Goal: Find specific page/section: Find specific page/section

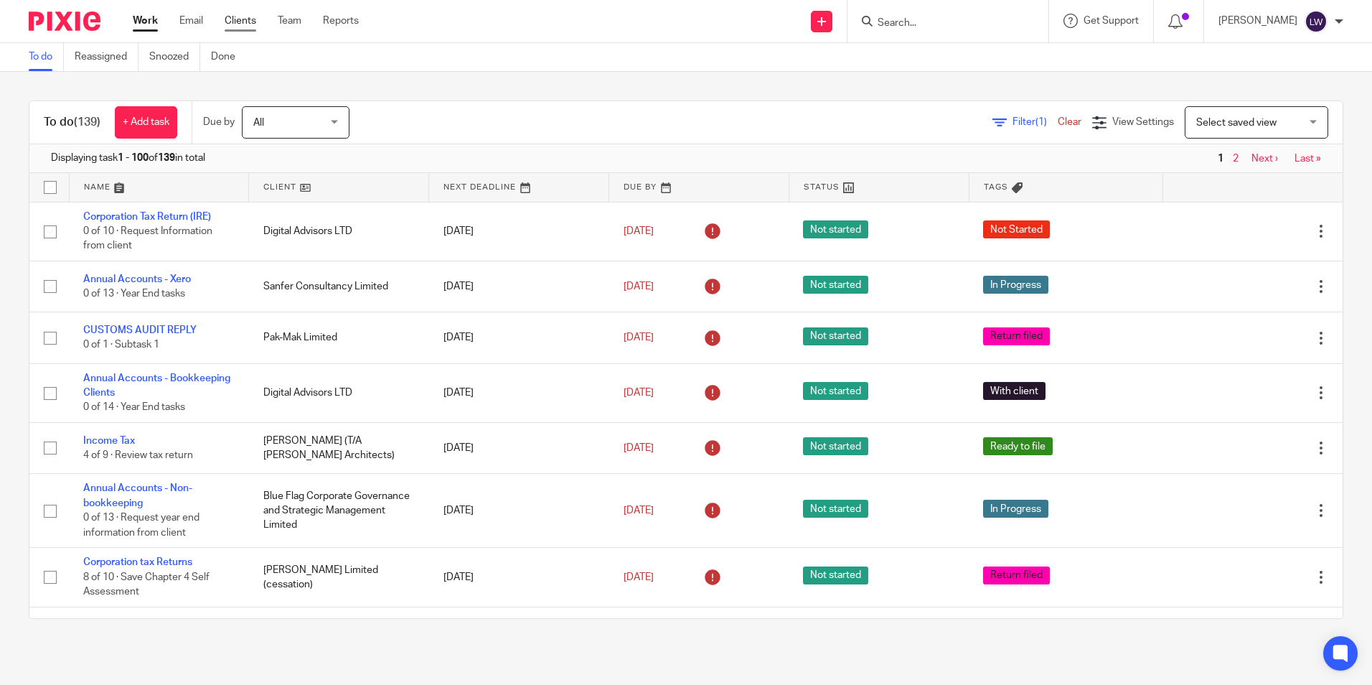
click at [245, 21] on link "Clients" at bounding box center [241, 21] width 32 height 14
click at [906, 23] on input "Search" at bounding box center [940, 23] width 129 height 13
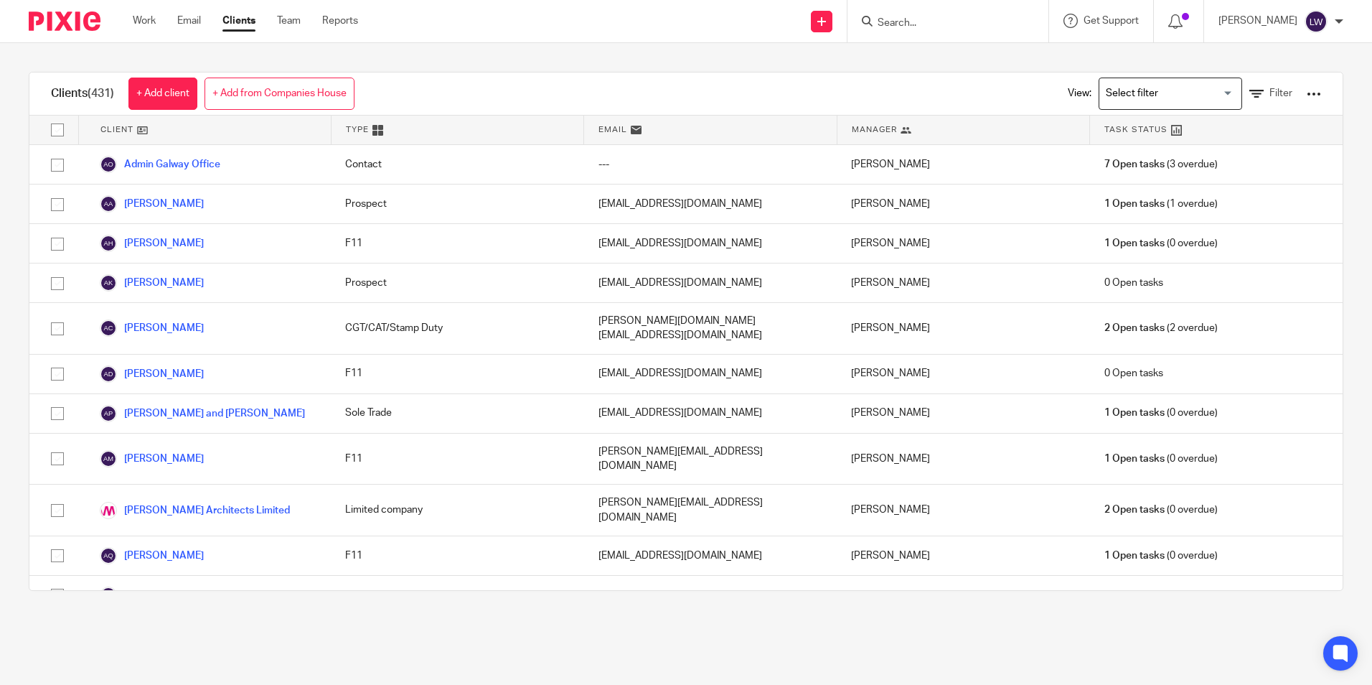
click at [947, 22] on input "Search" at bounding box center [940, 23] width 129 height 13
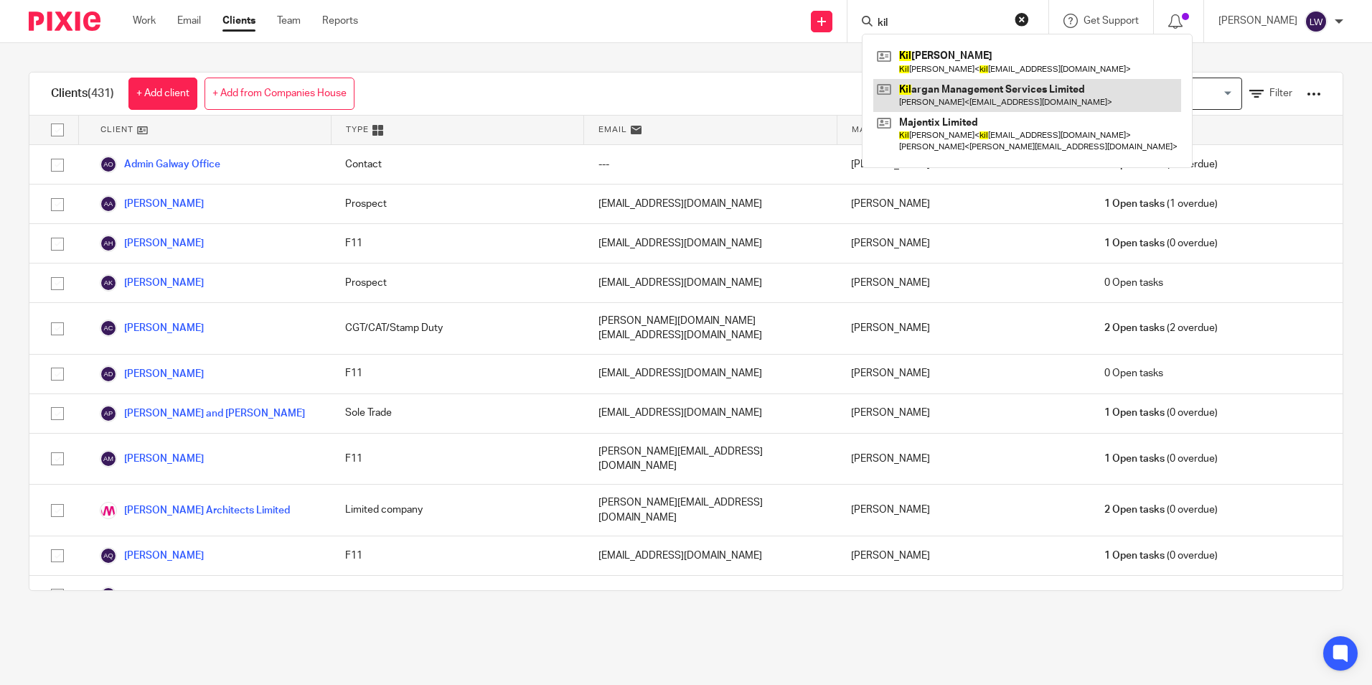
type input "kil"
click at [1027, 96] on link at bounding box center [1027, 95] width 308 height 33
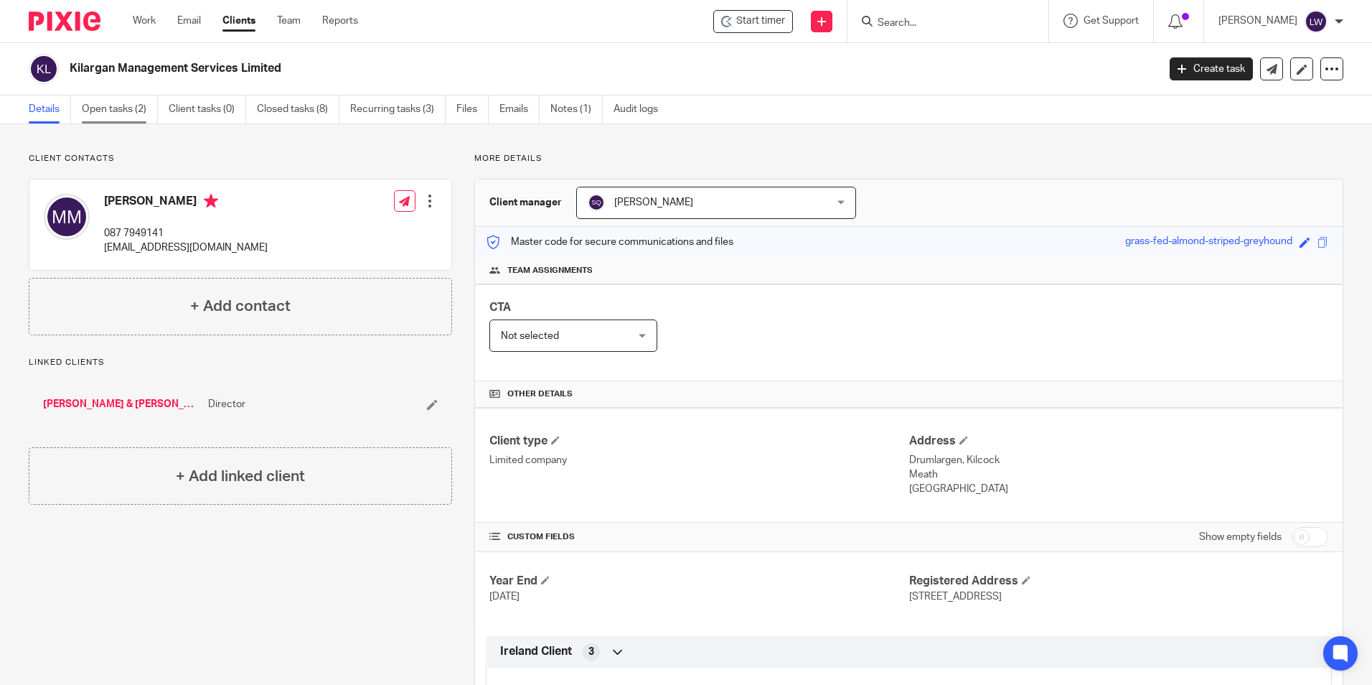
click at [142, 100] on link "Open tasks (2)" at bounding box center [120, 109] width 76 height 28
